Goal: Information Seeking & Learning: Learn about a topic

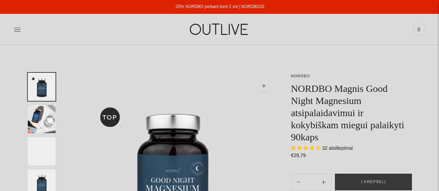
select select "**********"
click at [22, 27] on div at bounding box center [82, 29] width 137 height 24
click at [11, 31] on div "PAGRINDINIS PAPILDAI Visi papildai Antioksidantai Dirbantiems ofise Ekologiška …" at bounding box center [219, 29] width 439 height 24
click at [20, 30] on icon at bounding box center [17, 29] width 7 height 7
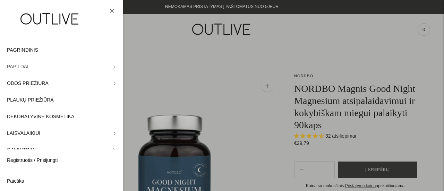
click at [16, 66] on span "PAPILDAI" at bounding box center [18, 67] width 22 height 8
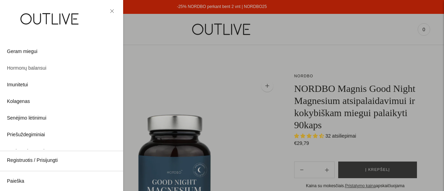
scroll to position [139, 0]
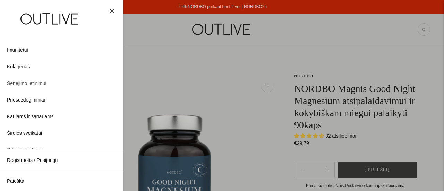
click at [40, 82] on span "Senėjimo lėtinimui" at bounding box center [27, 83] width 40 height 8
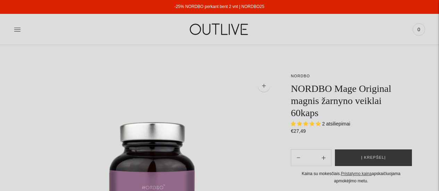
select select "**********"
click at [19, 27] on icon at bounding box center [17, 29] width 7 height 7
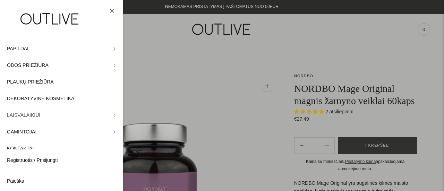
scroll to position [28, 0]
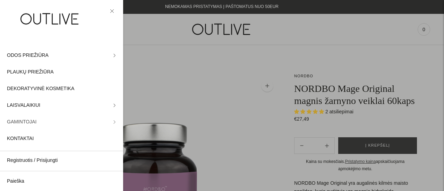
click at [26, 120] on span "GAMINTOJAI" at bounding box center [21, 122] width 29 height 8
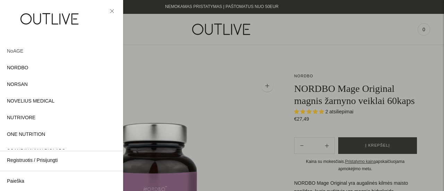
scroll to position [306, 0]
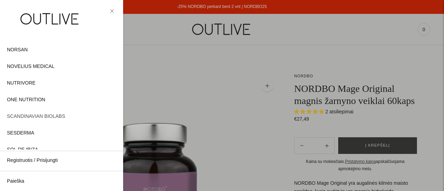
click at [39, 115] on span "SCANDINAVIAN BIOLABS" at bounding box center [36, 116] width 58 height 8
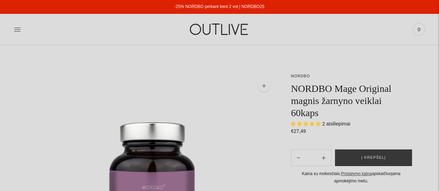
click at [15, 25] on link at bounding box center [17, 29] width 7 height 15
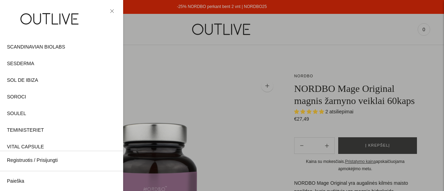
scroll to position [417, 0]
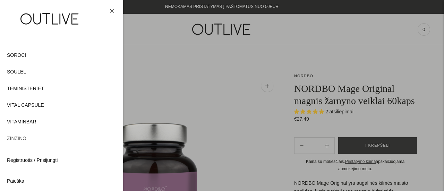
click at [15, 139] on span "ZINZINO" at bounding box center [16, 139] width 19 height 8
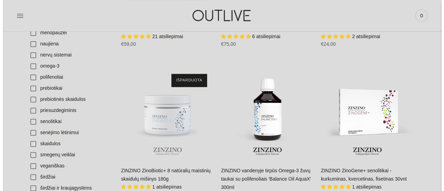
scroll to position [277, 0]
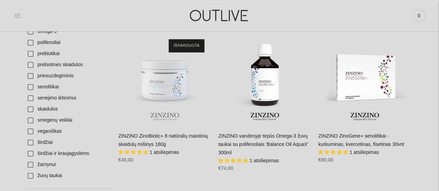
click at [19, 13] on icon at bounding box center [17, 15] width 7 height 7
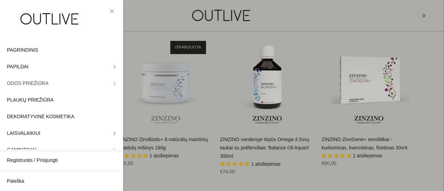
scroll to position [28, 0]
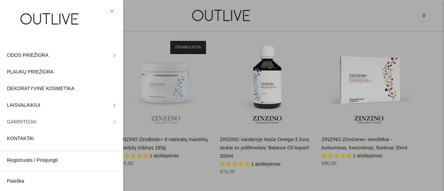
click at [20, 120] on span "GAMINTOJAI" at bounding box center [21, 122] width 29 height 8
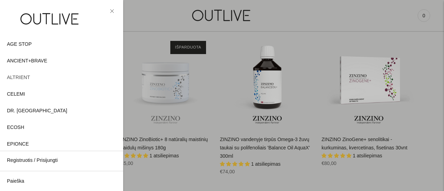
click at [20, 76] on span "ALTRIENT" at bounding box center [18, 78] width 23 height 8
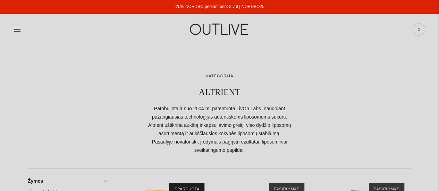
click at [75, 79] on div at bounding box center [219, 114] width 383 height 82
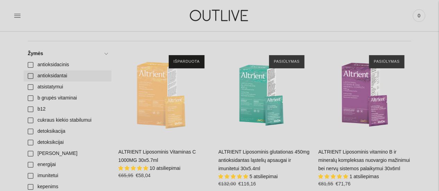
scroll to position [139, 0]
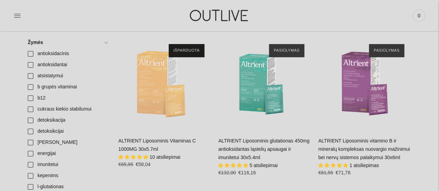
click at [244, 147] on link "ALTRIENT Liposominis glutationas 450mg antioksidantas ląstelių apsaugai ir imun…" at bounding box center [263, 149] width 91 height 22
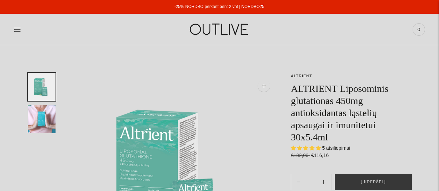
select select "**********"
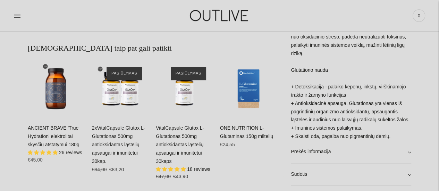
scroll to position [382, 0]
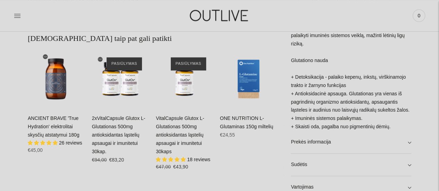
click at [49, 118] on link "ANCIENT BRAVE 'True Hydration' elektrolitai skysčių atstatymui 180g" at bounding box center [54, 126] width 52 height 22
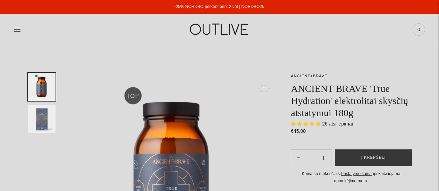
select select "**********"
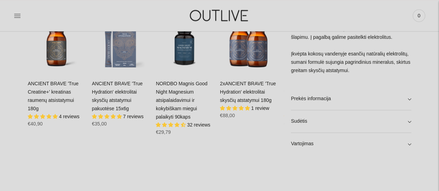
scroll to position [312, 0]
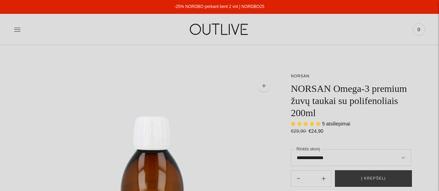
select select "**********"
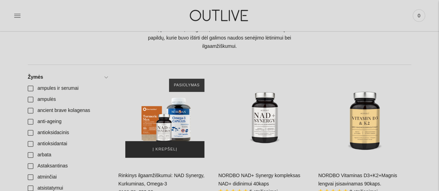
scroll to position [173, 0]
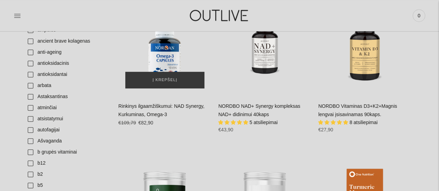
click at [167, 46] on div "Rinkinys ilgaamžiškumui: NAD Synergy, Kurkuminas, Omega-3\a" at bounding box center [164, 48] width 93 height 93
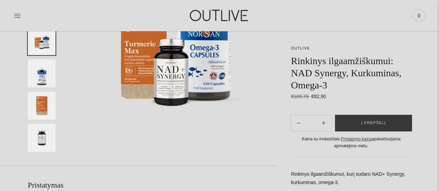
scroll to position [139, 0]
